Goal: Transaction & Acquisition: Purchase product/service

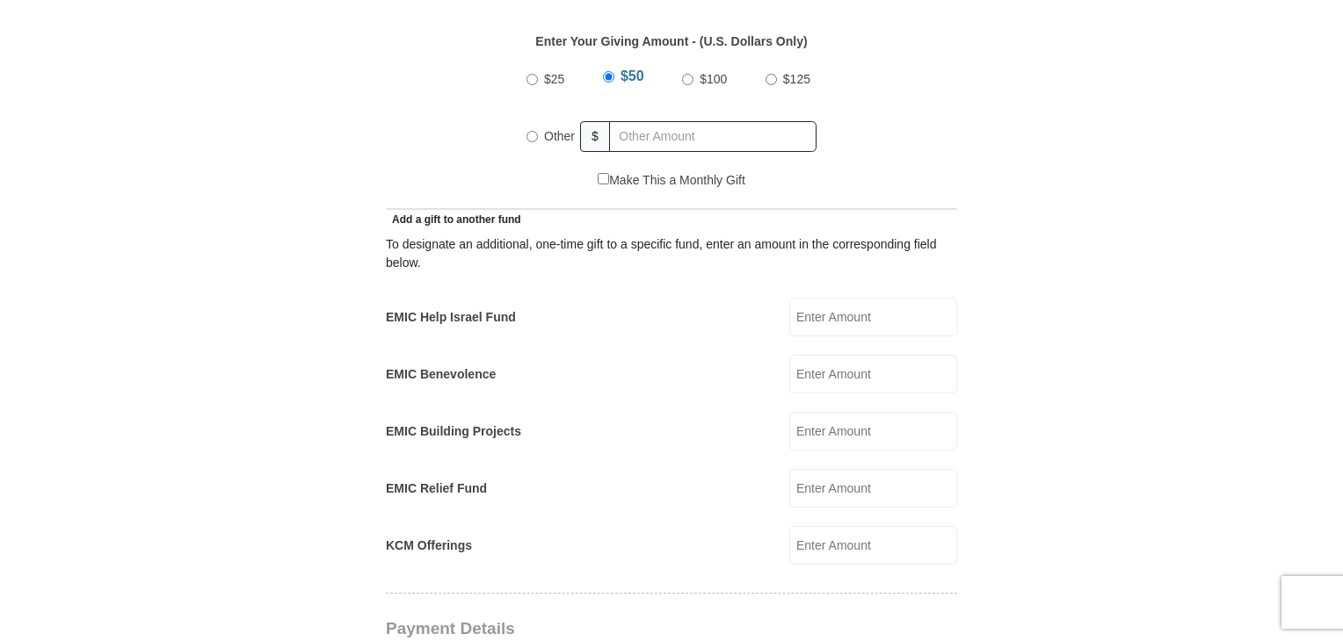
scroll to position [1408, 0]
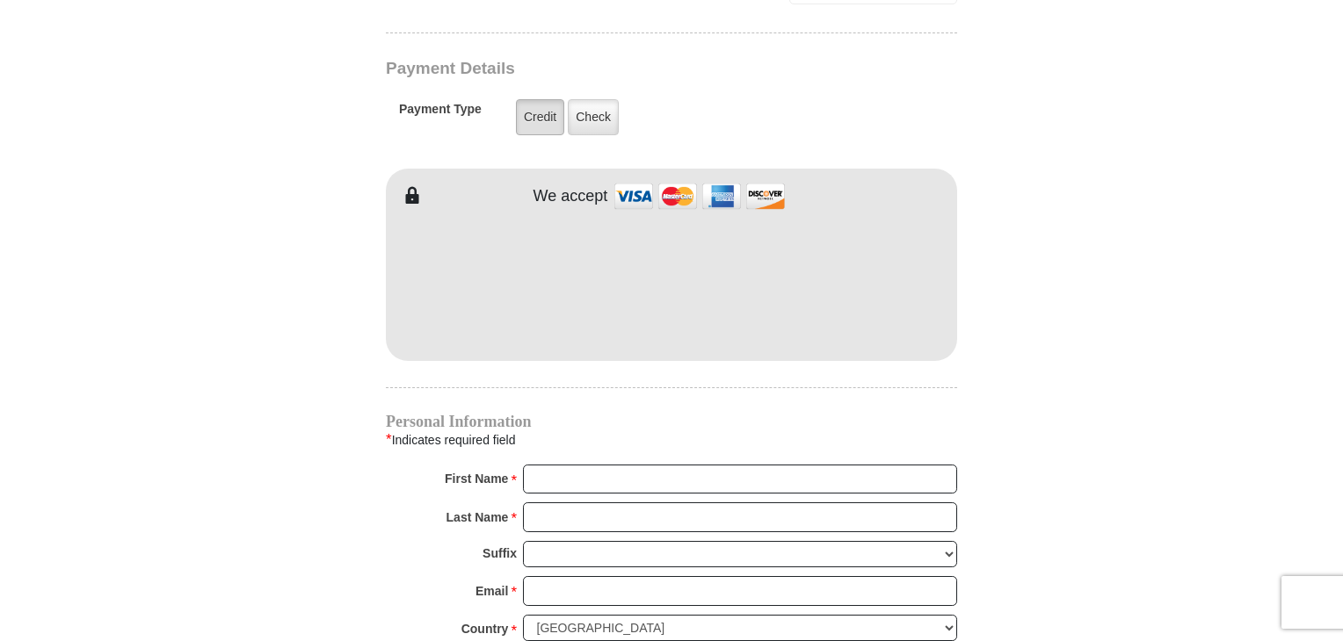
click at [545, 99] on label "Credit" at bounding box center [540, 117] width 48 height 36
click at [0, 0] on input "Credit" at bounding box center [0, 0] width 0 height 0
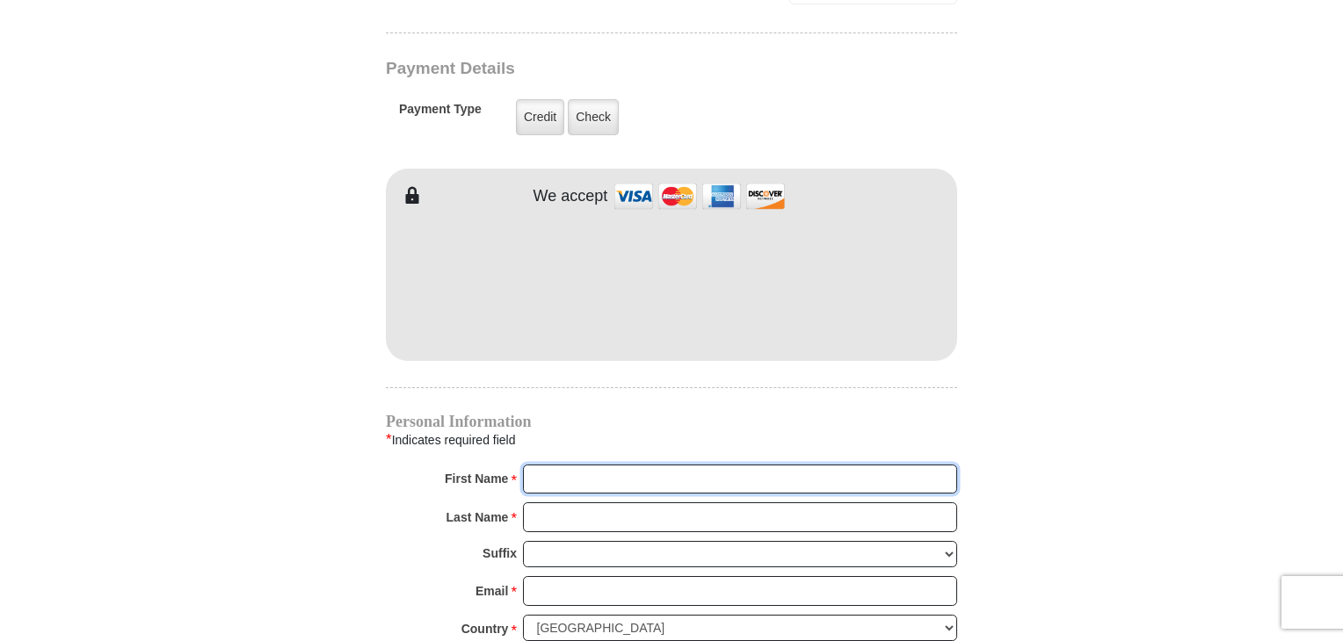
click at [553, 465] on input "First Name *" at bounding box center [740, 480] width 434 height 30
type input "[PERSON_NAME]"
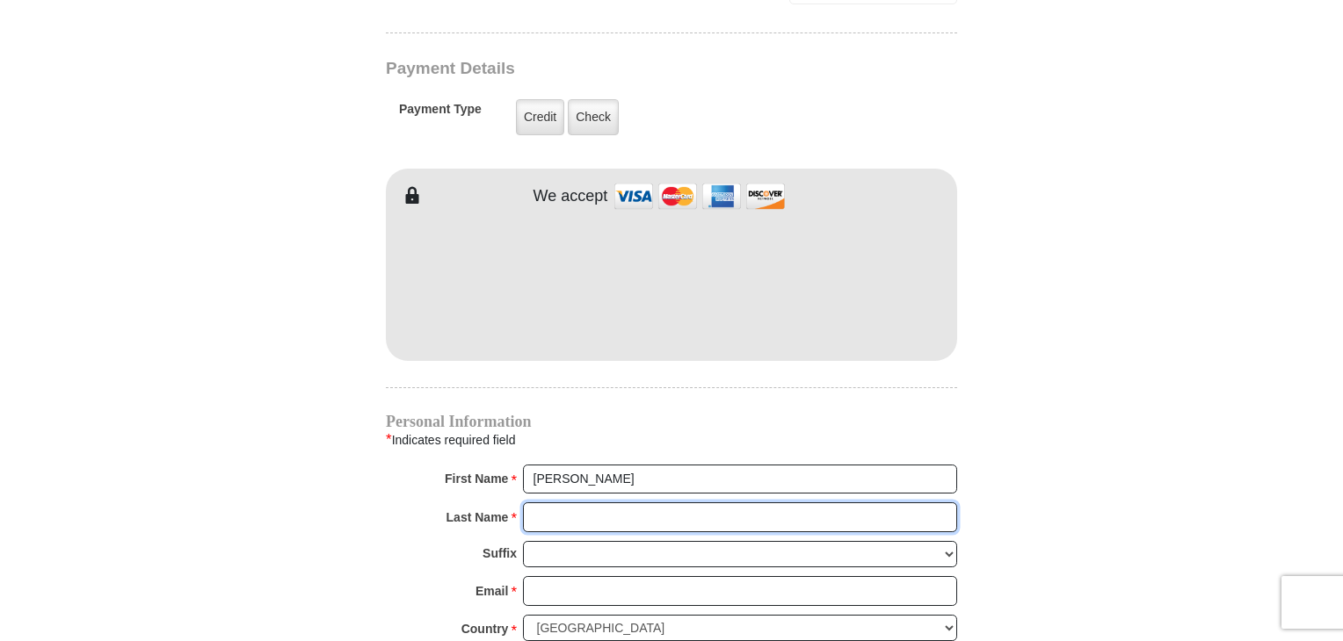
click at [576, 503] on input "Last Name *" at bounding box center [740, 518] width 434 height 30
type input "[PERSON_NAME]"
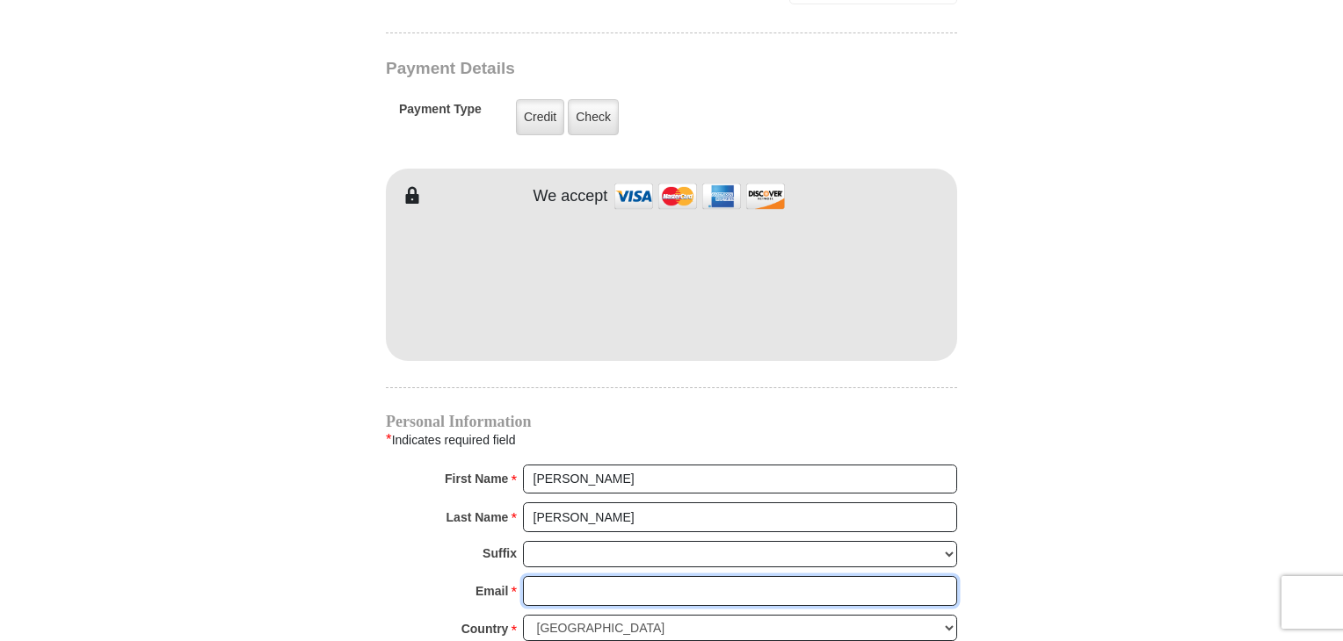
click at [622, 576] on input "Email *" at bounding box center [740, 591] width 434 height 30
type input "[EMAIL_ADDRESS][DOMAIN_NAME]"
type input "9732 [PERSON_NAME] Trail"
type input "[GEOGRAPHIC_DATA]"
select select "[GEOGRAPHIC_DATA]"
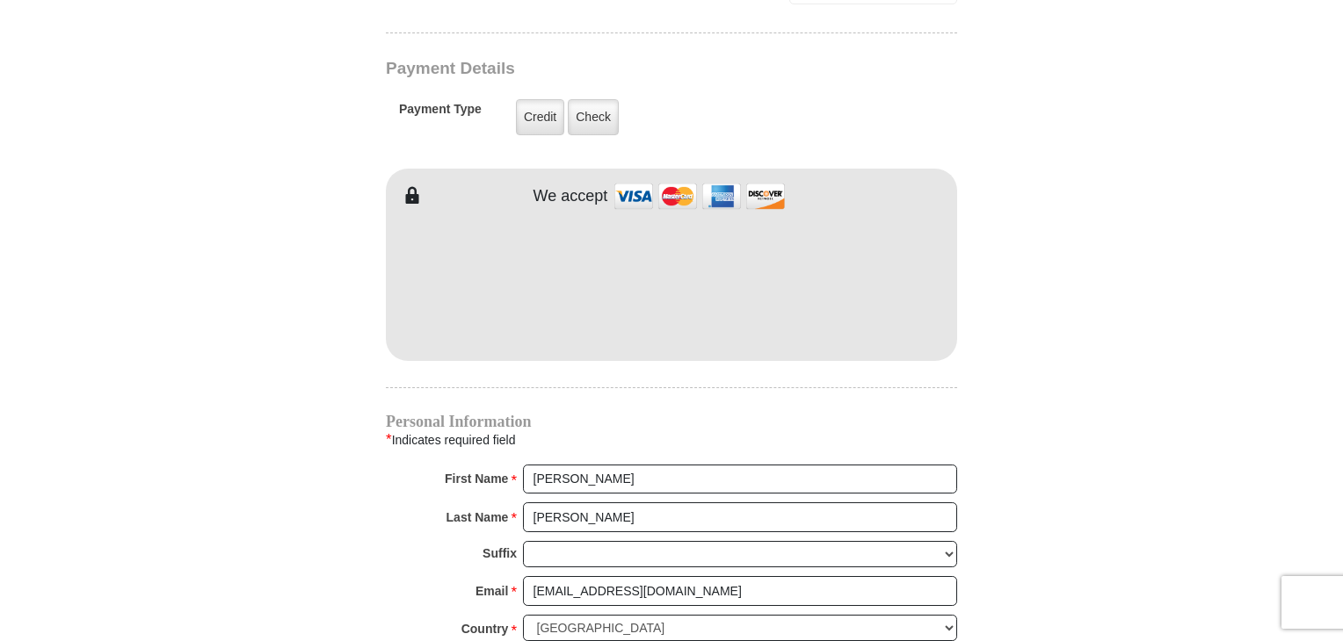
type input "76244"
type input "8172878165"
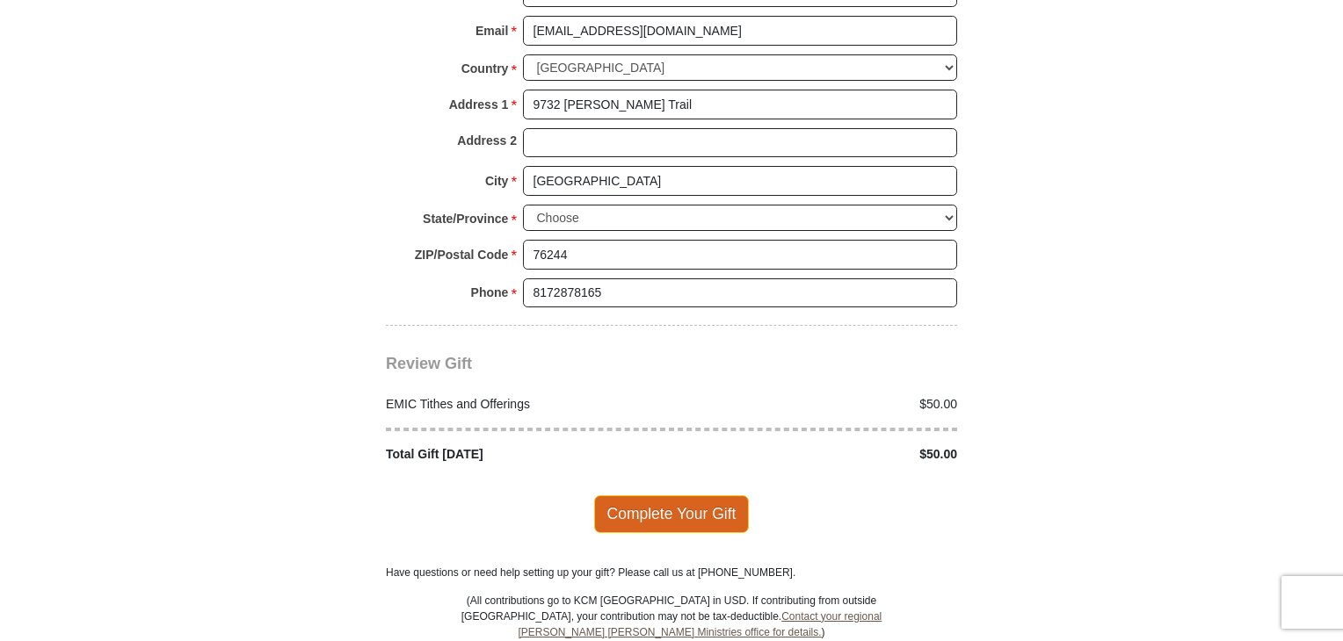
click at [671, 496] on span "Complete Your Gift" at bounding box center [672, 514] width 156 height 37
